Goal: Information Seeking & Learning: Learn about a topic

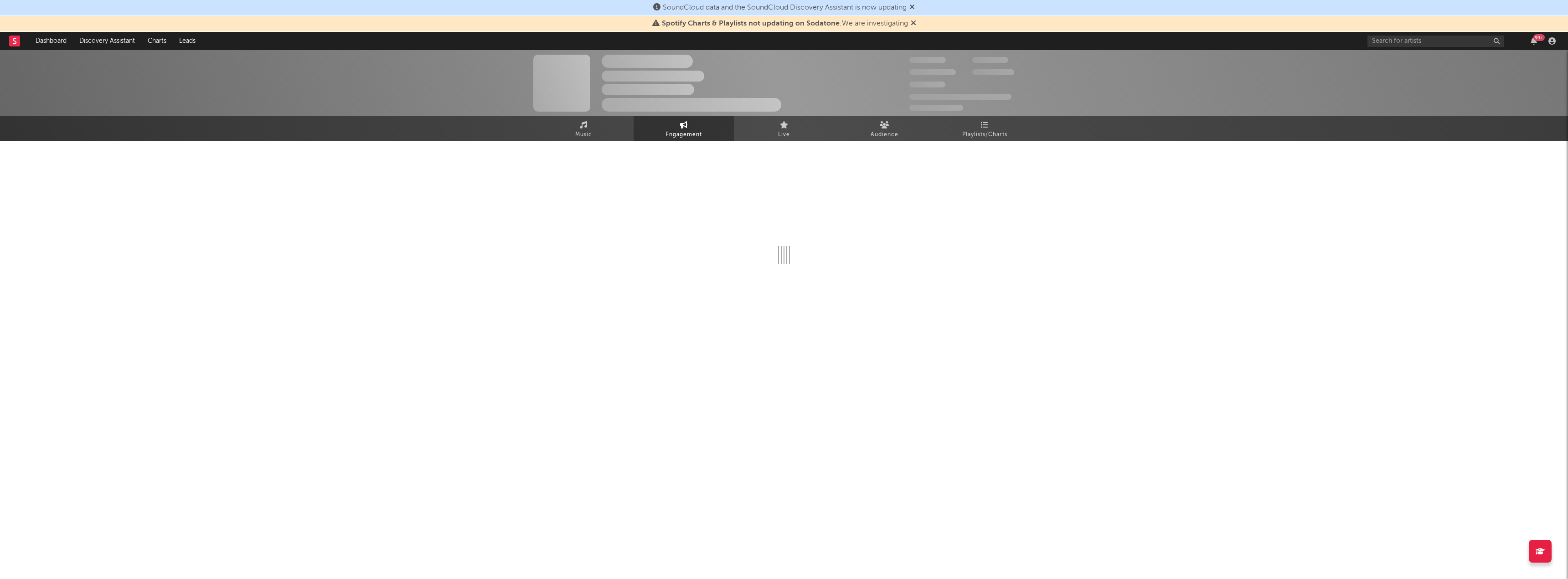
select select "1w"
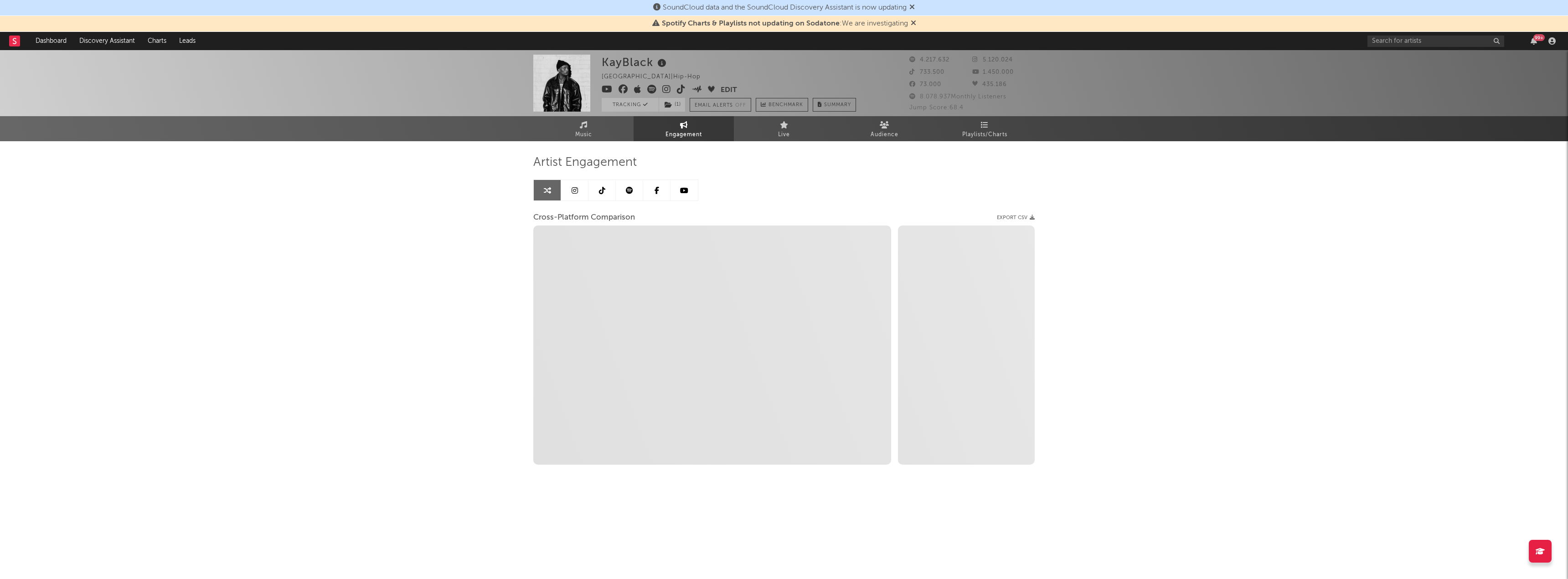
select select "1m"
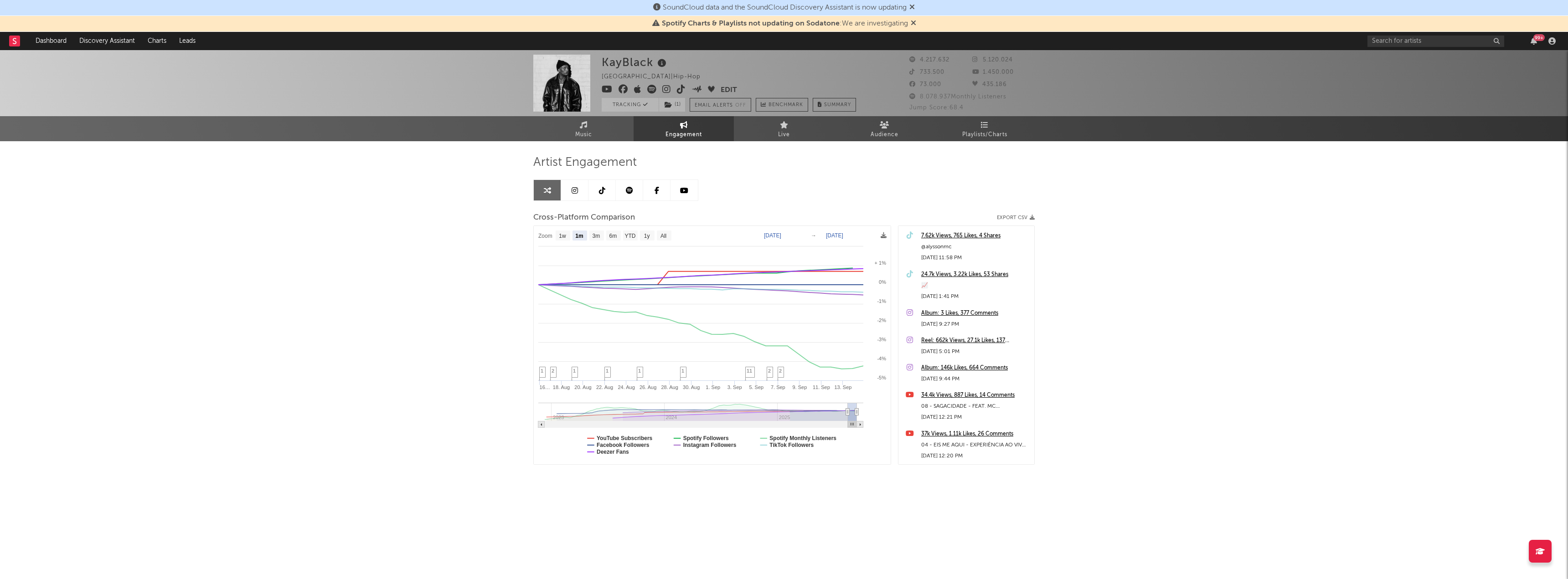
click at [915, 8] on icon at bounding box center [912, 6] width 5 height 7
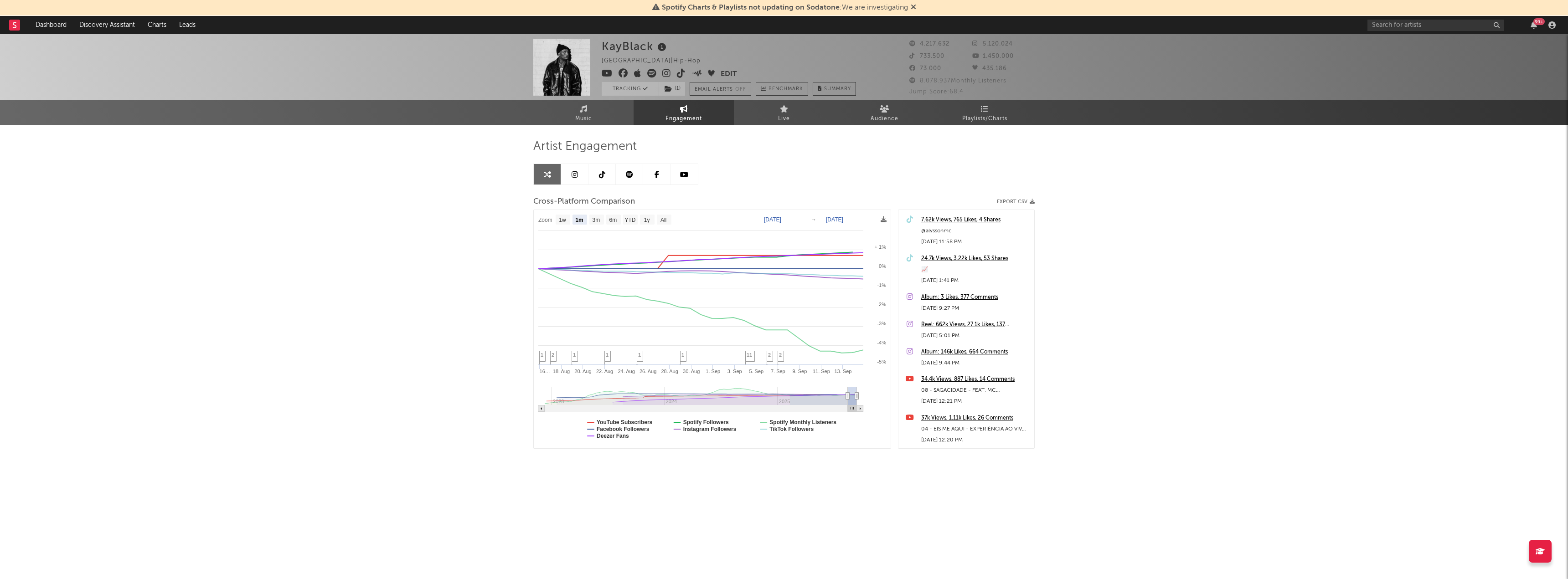
select select "1m"
click at [1415, 27] on input "text" at bounding box center [1436, 25] width 137 height 12
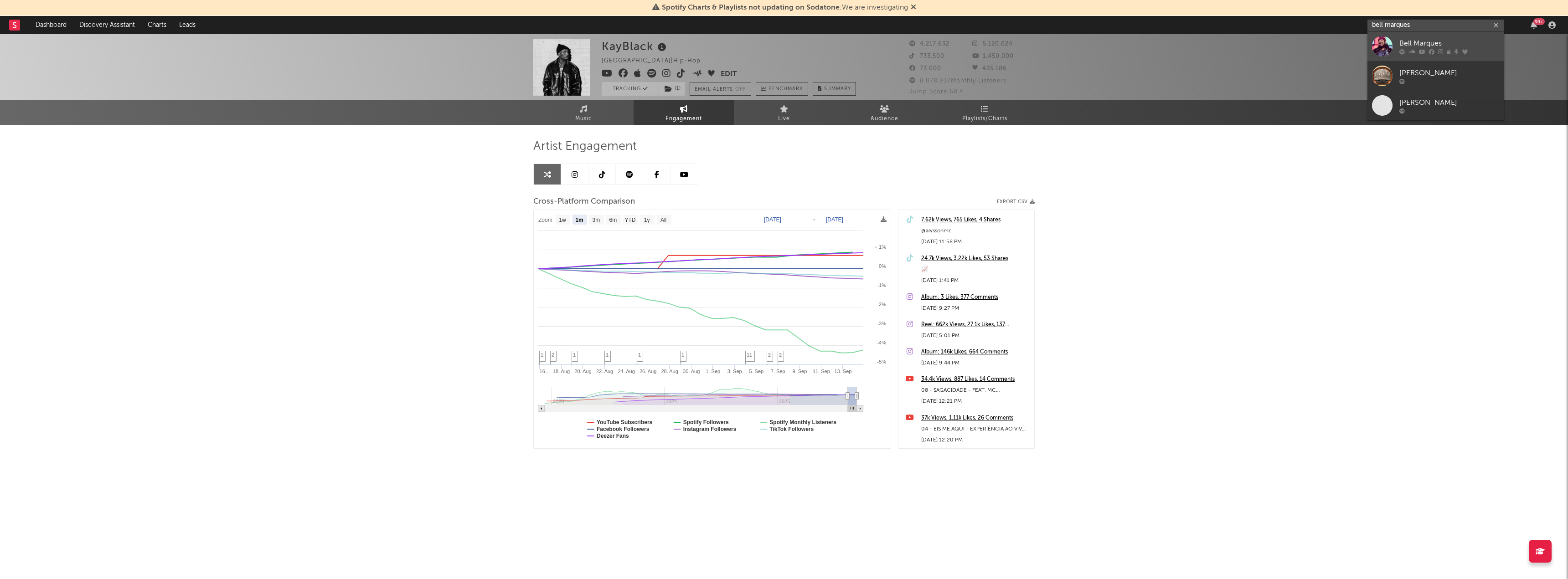
type input "bell marques"
click at [1440, 44] on div "Bell Marques" at bounding box center [1450, 43] width 100 height 11
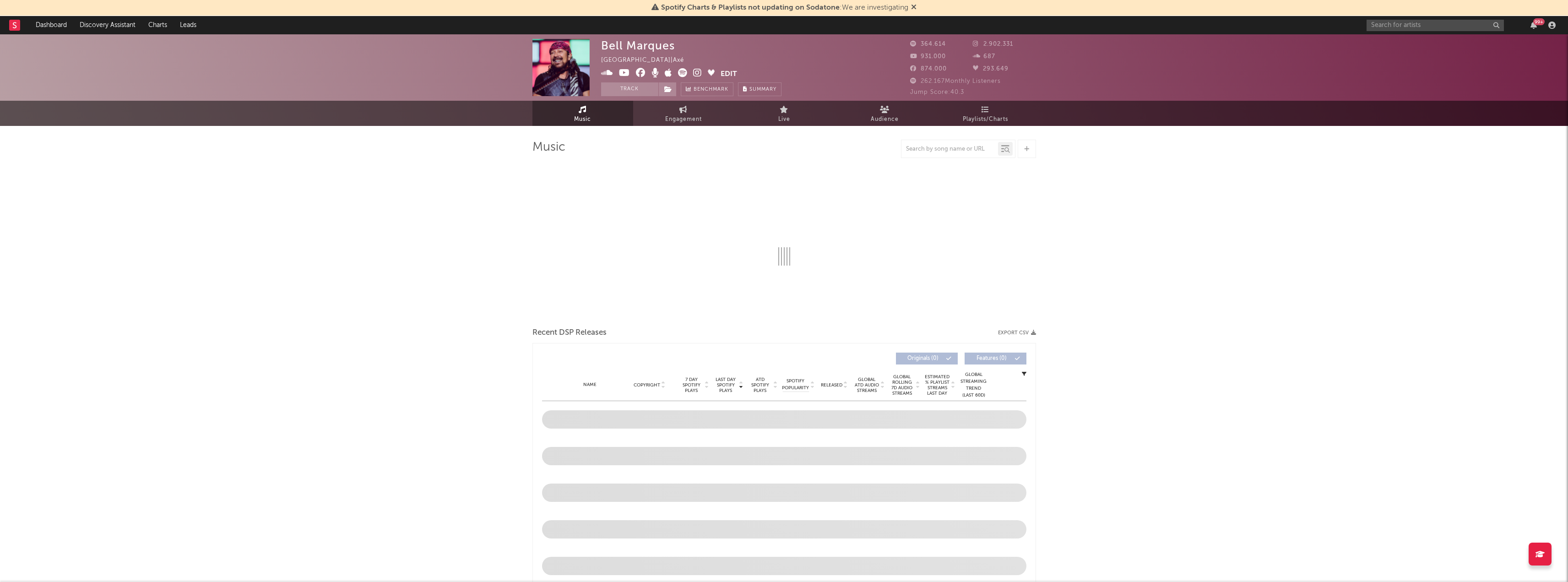
select select "6m"
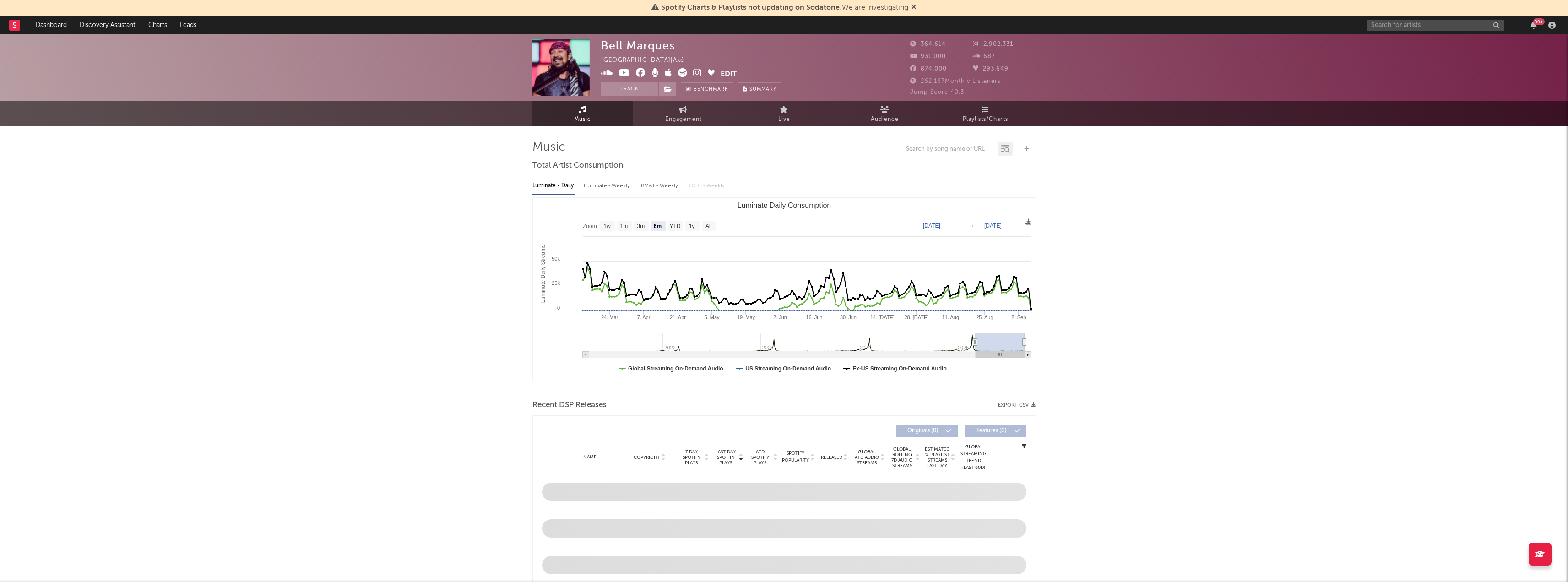
select select "6m"
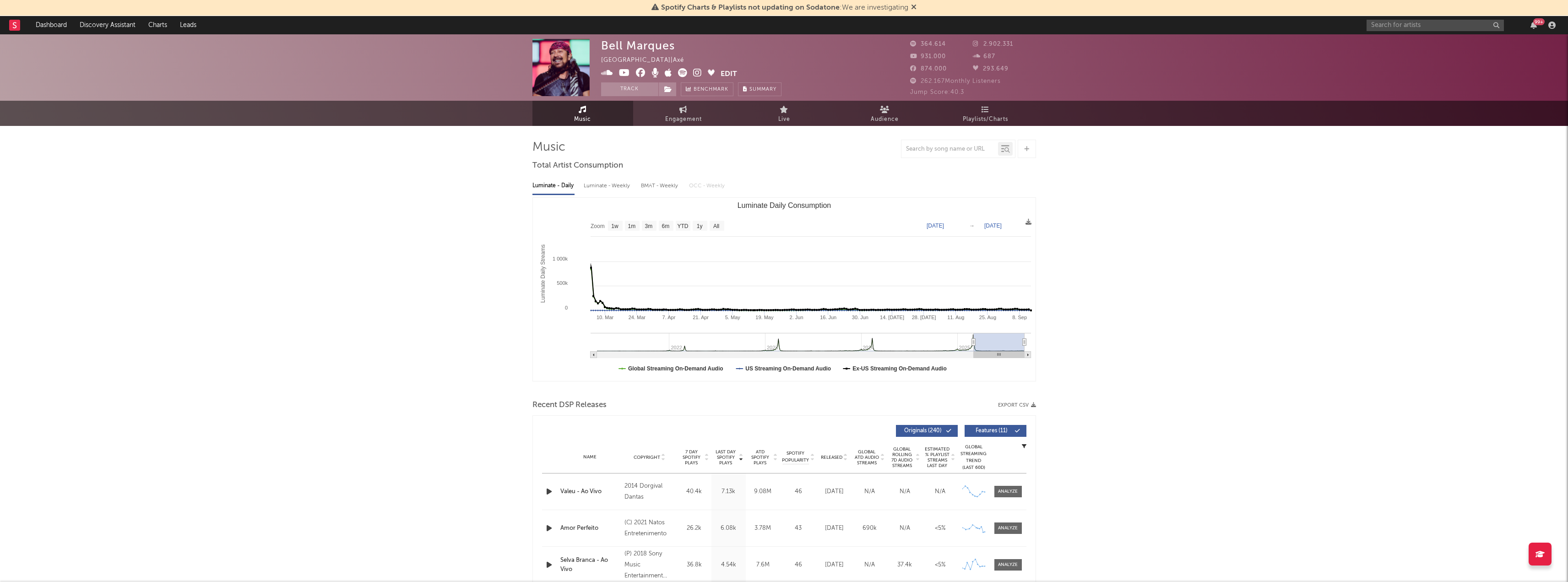
type input "[DATE]"
select select "6m"
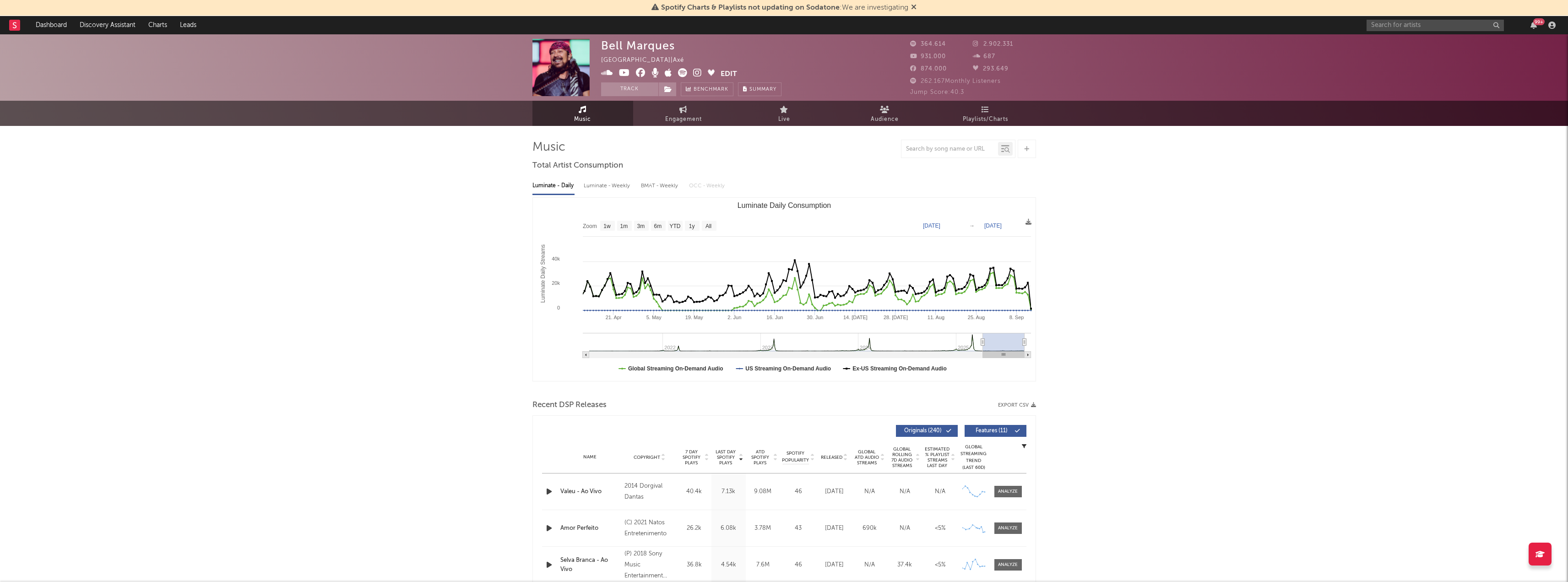
drag, startPoint x: 974, startPoint y: 343, endPoint x: 982, endPoint y: 336, distance: 10.6
click at [982, 336] on g "Luminate Daily Consumption" at bounding box center [807, 346] width 448 height 25
drag, startPoint x: 984, startPoint y: 344, endPoint x: 994, endPoint y: 344, distance: 10.0
click at [994, 344] on icon "Luminate Daily Consumption" at bounding box center [995, 342] width 4 height 7
type input "[DATE]"
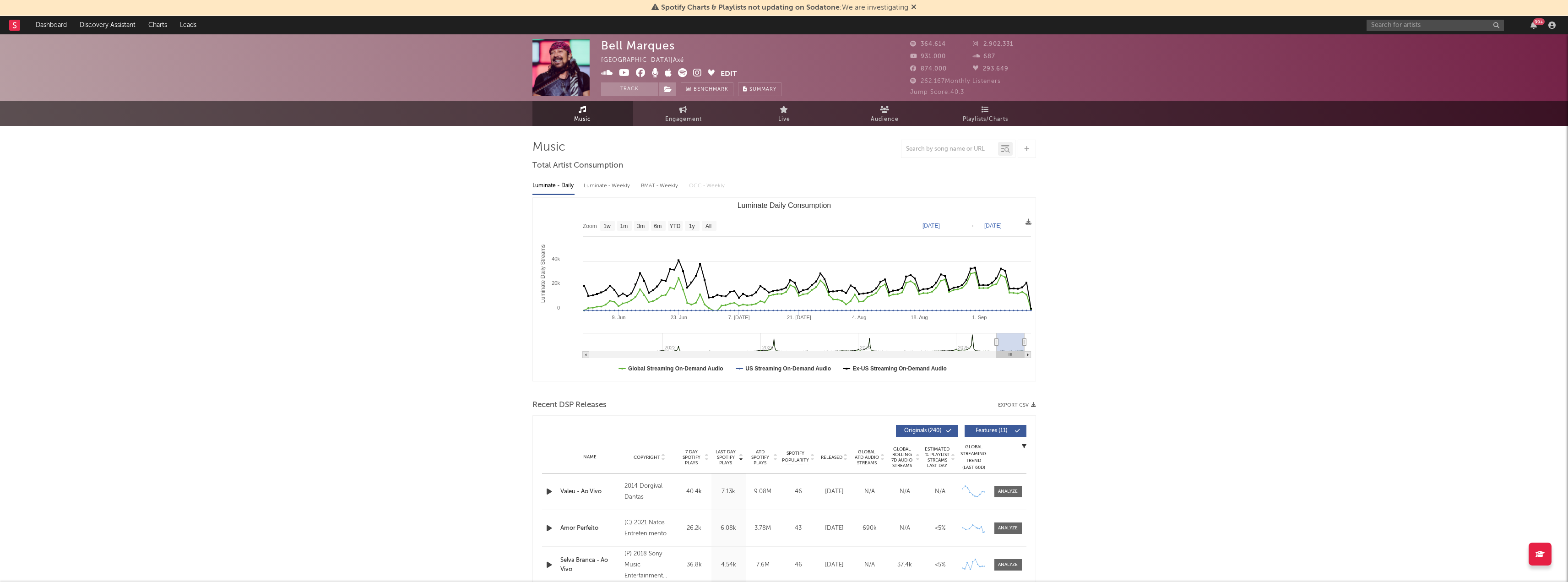
select select "3m"
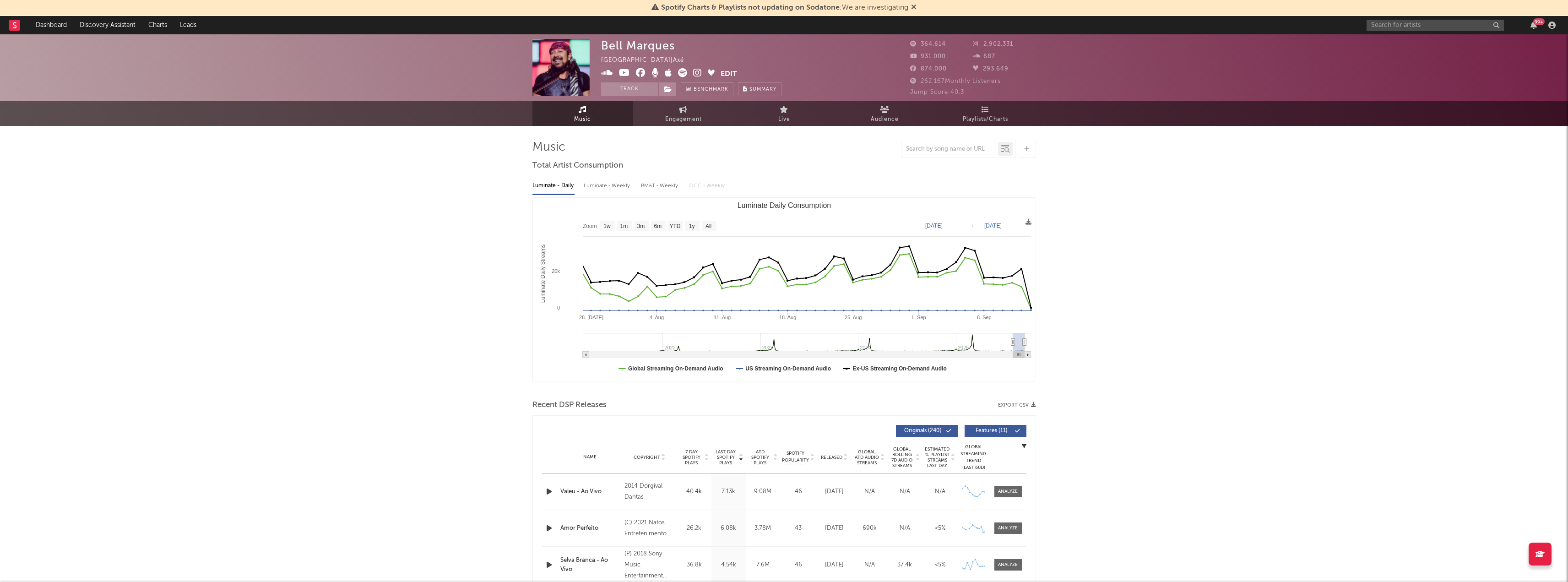
type input "[DATE]"
drag, startPoint x: 995, startPoint y: 344, endPoint x: 1013, endPoint y: 344, distance: 18.0
click at [1013, 344] on icon "Luminate Daily Consumption" at bounding box center [1013, 342] width 4 height 7
click at [1385, 25] on input "text" at bounding box center [1435, 25] width 137 height 12
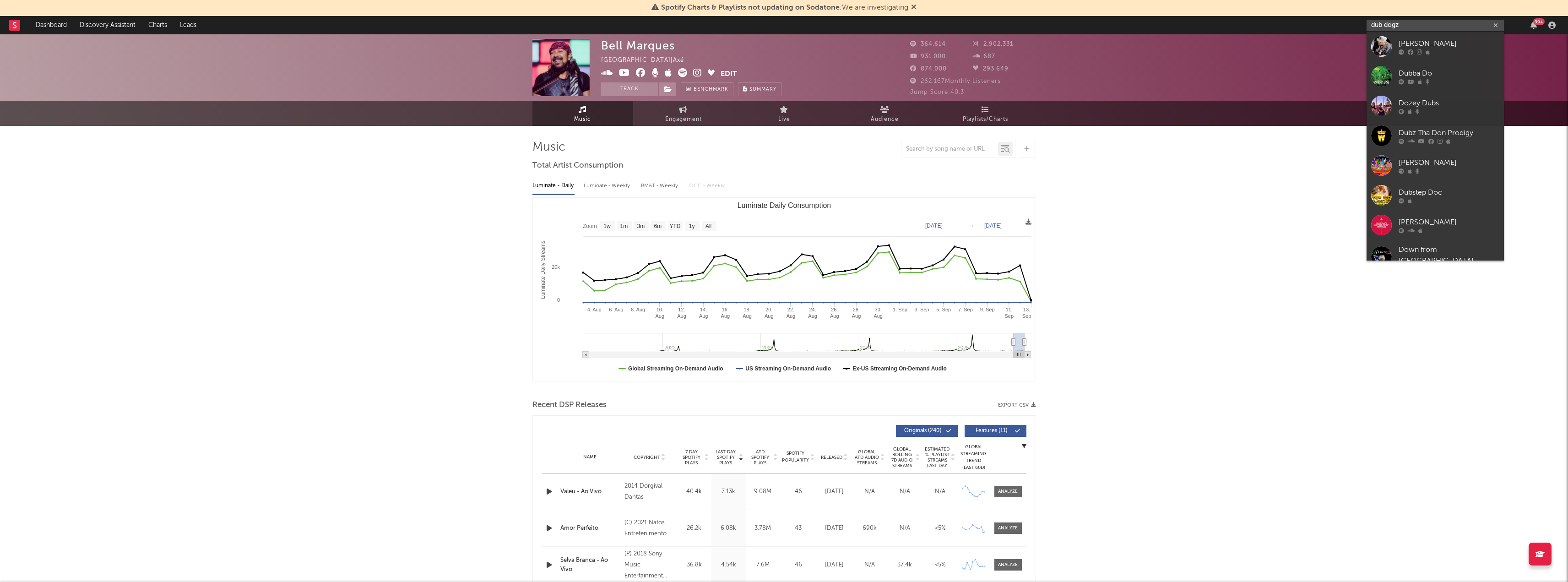
click at [1383, 26] on input "dub dogz" at bounding box center [1435, 25] width 137 height 12
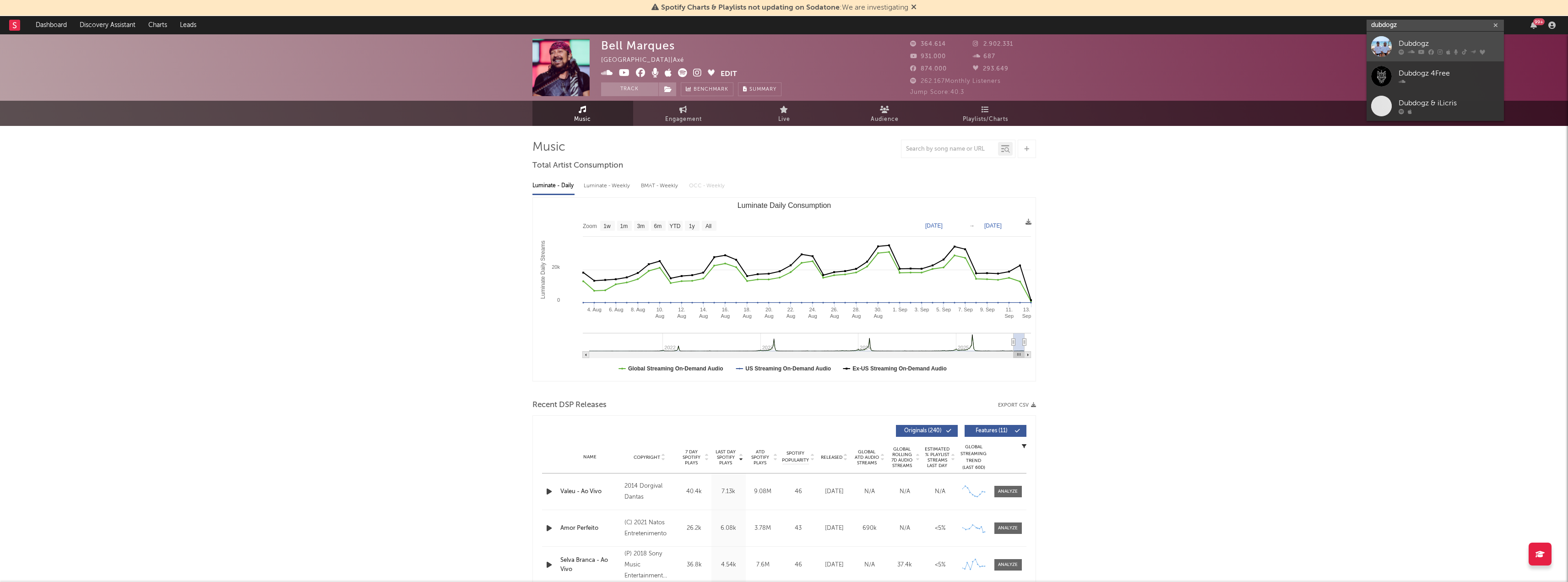
type input "dubdogz"
click at [1417, 46] on div "Dubdogz" at bounding box center [1448, 43] width 101 height 11
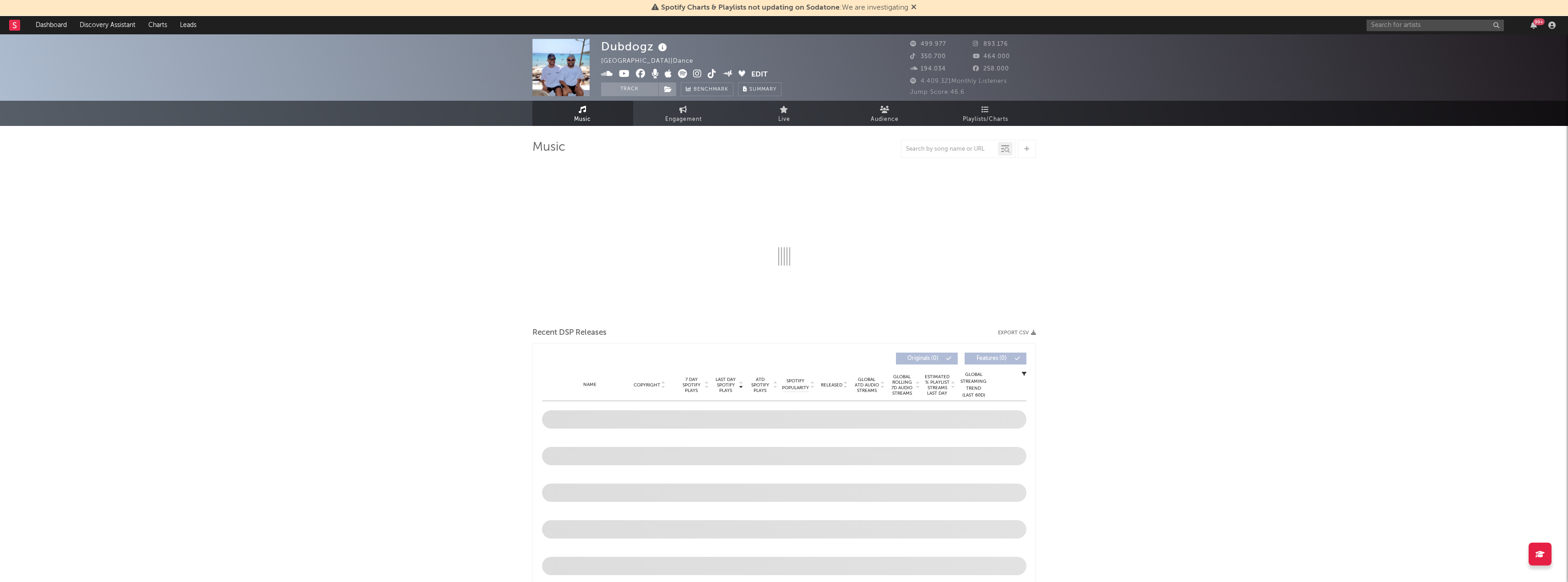
select select "6m"
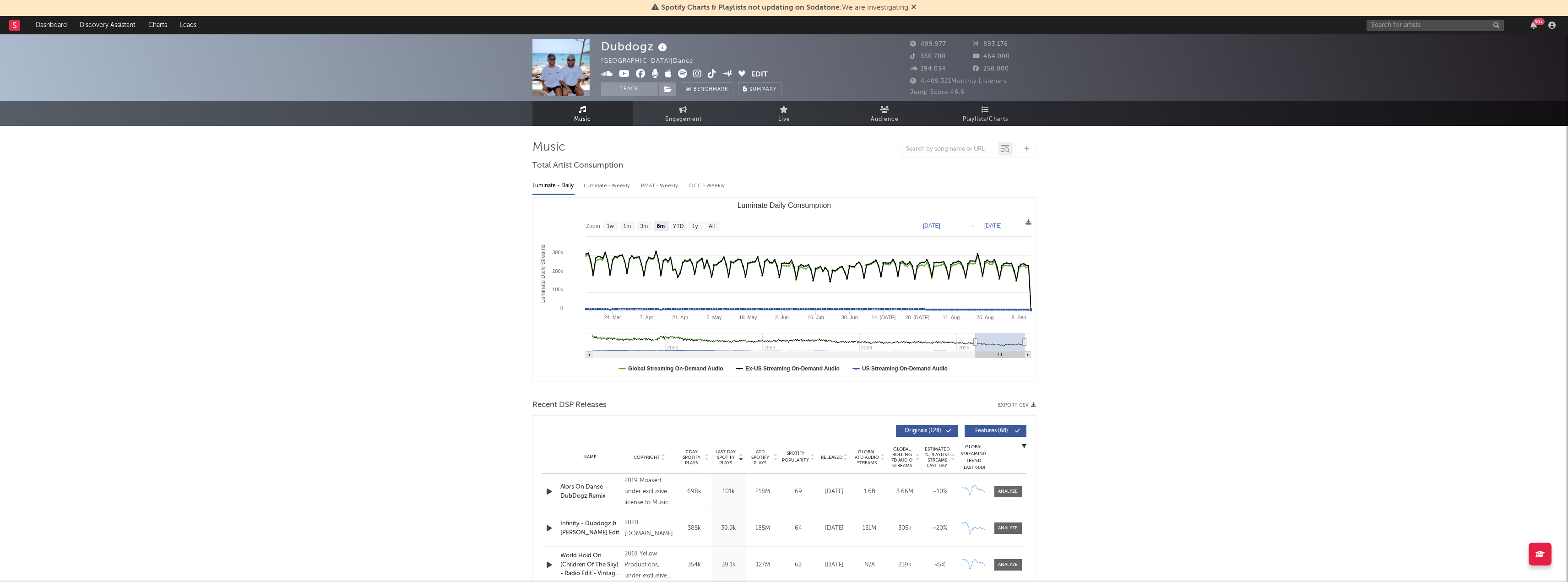
type input "[DATE]"
drag, startPoint x: 1023, startPoint y: 340, endPoint x: 1051, endPoint y: 339, distance: 28.0
type input "[DATE]"
select select "3m"
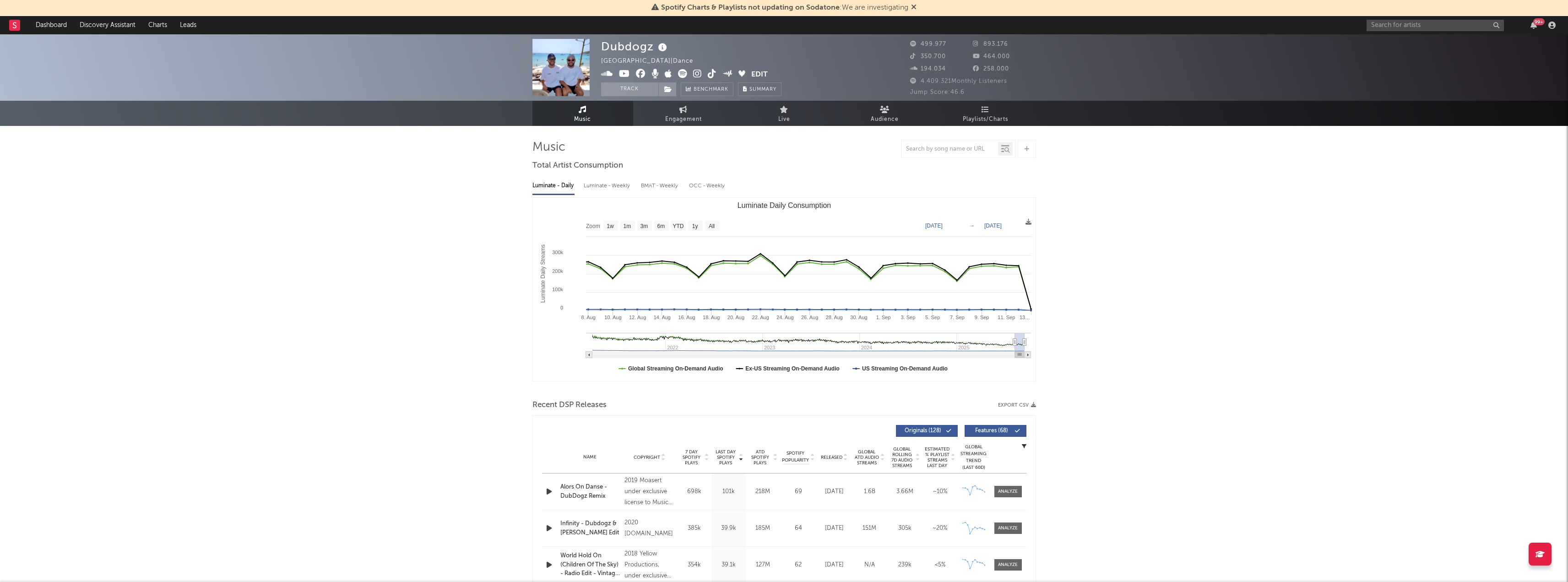
type input "[DATE]"
drag, startPoint x: 976, startPoint y: 344, endPoint x: 1017, endPoint y: 343, distance: 41.0
click at [1017, 343] on icon "Luminate Daily Consumption" at bounding box center [1017, 342] width 4 height 7
